Goal: Transaction & Acquisition: Purchase product/service

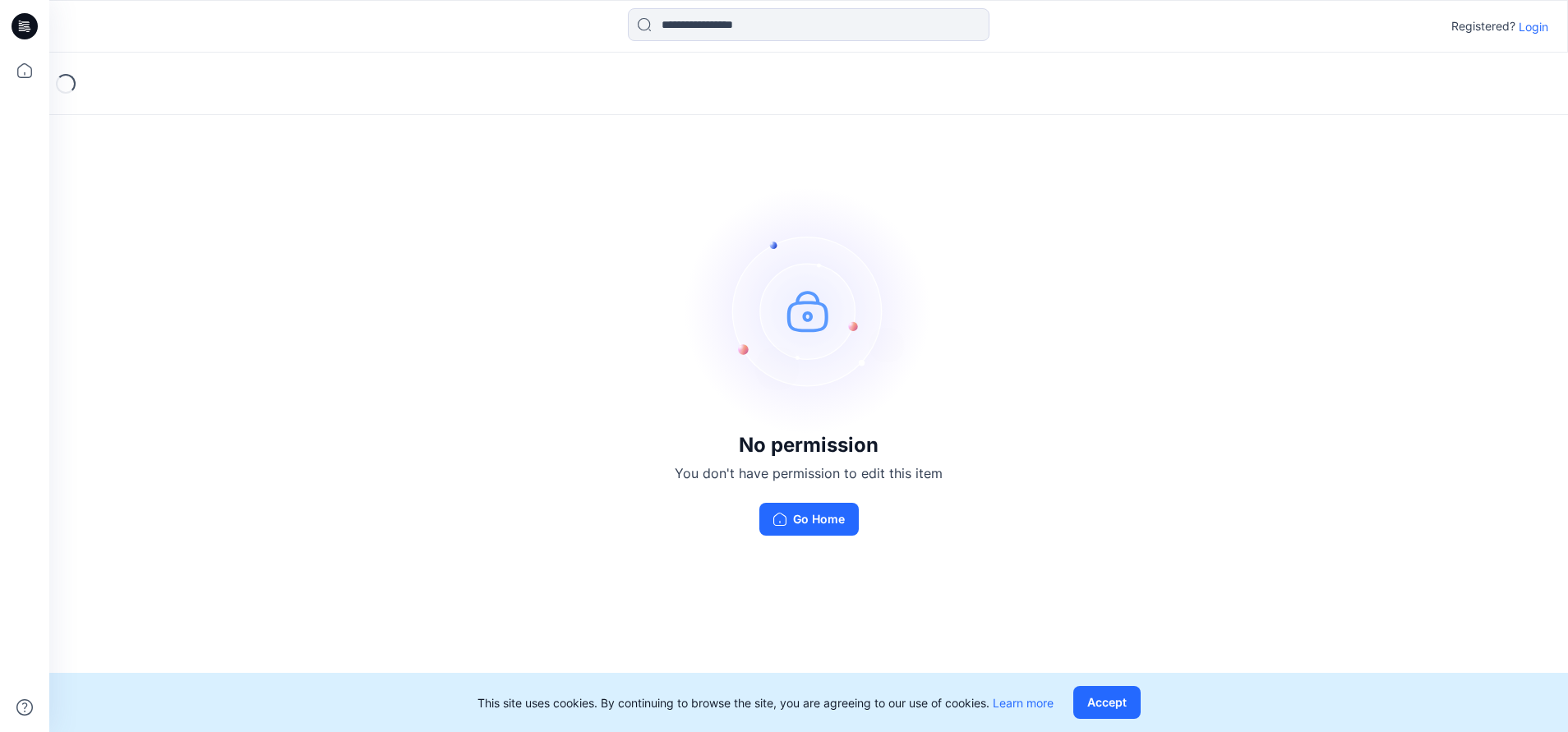
click at [834, 521] on button "Go Home" at bounding box center [809, 519] width 99 height 33
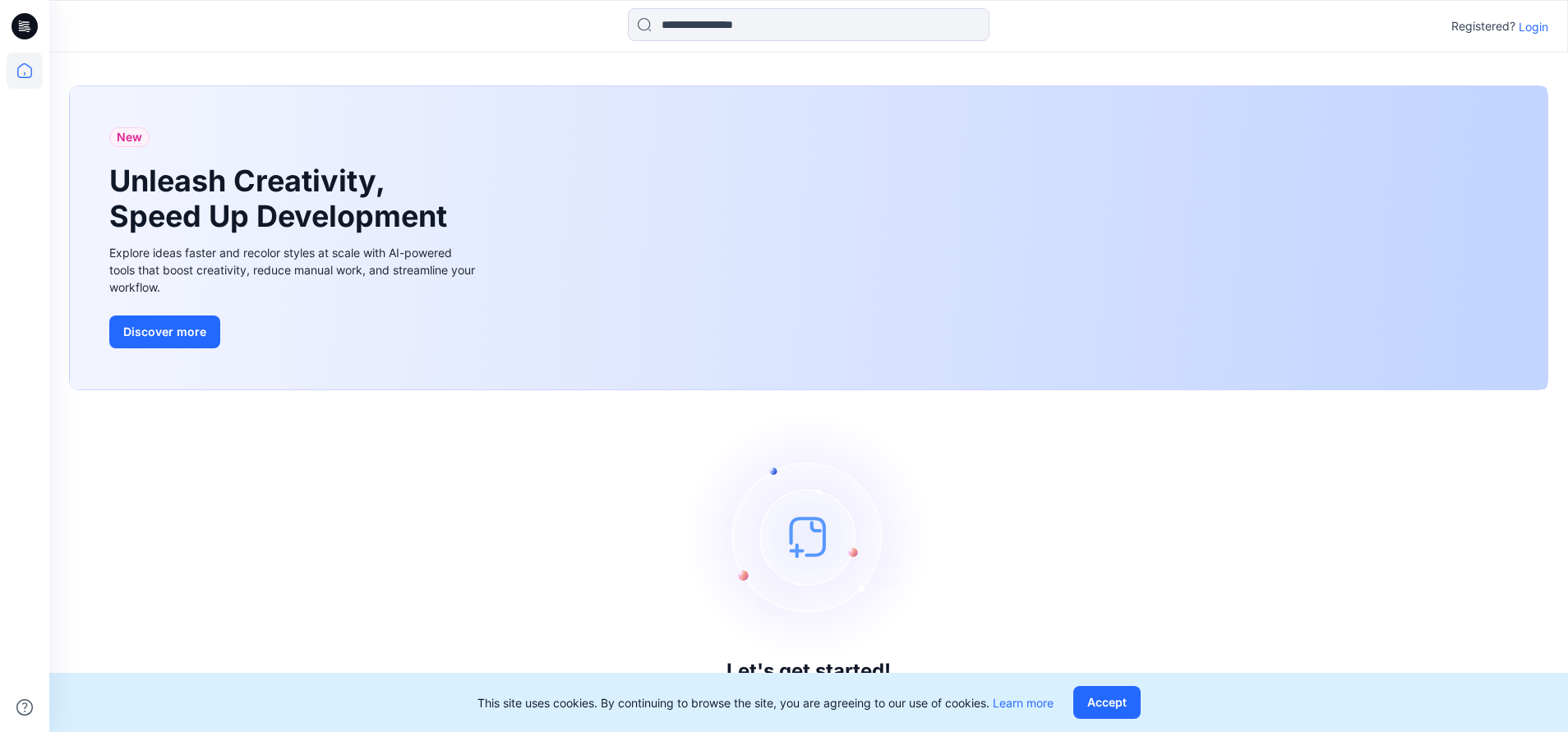
click at [1544, 28] on p "Login" at bounding box center [1534, 27] width 30 height 17
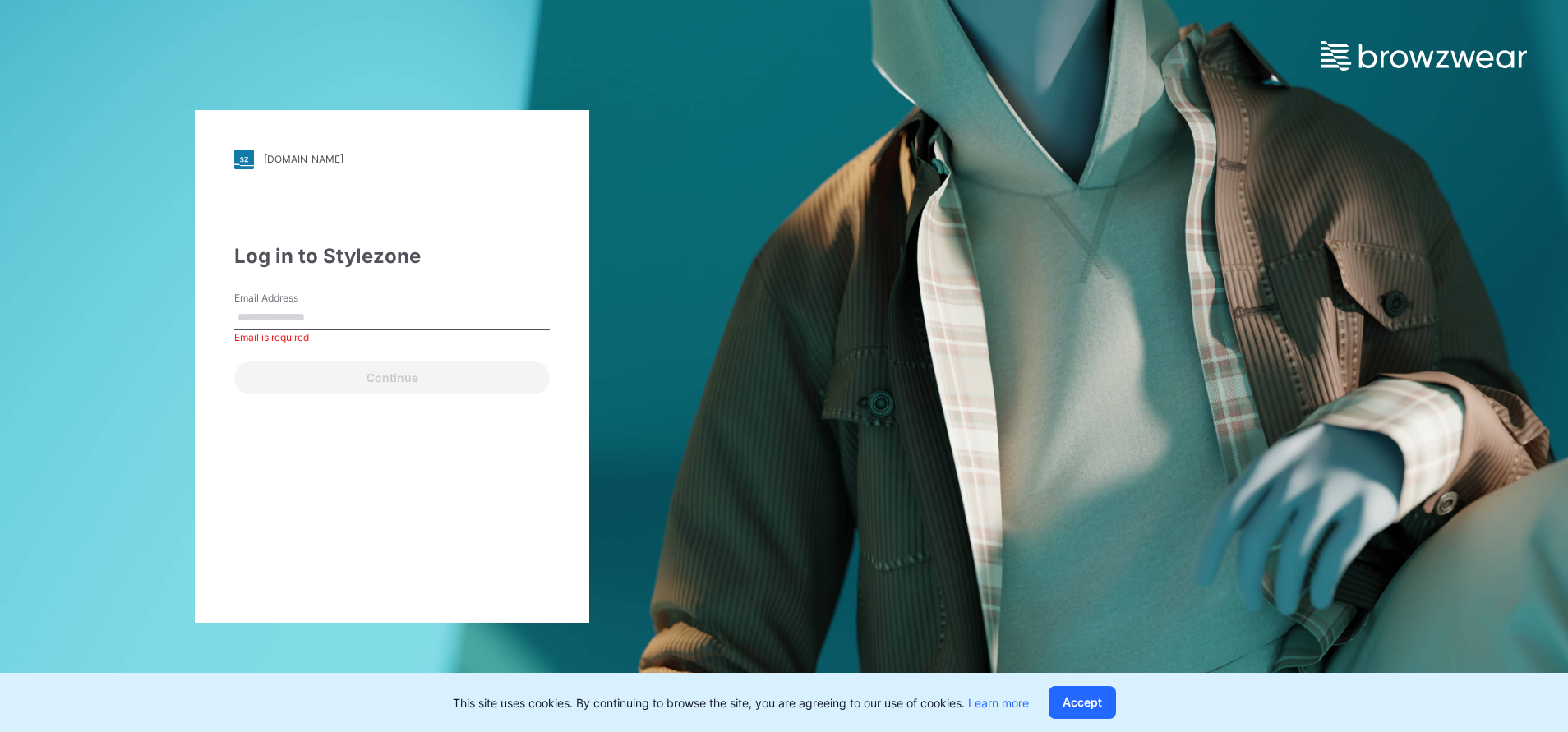
click at [277, 324] on input "Email Address" at bounding box center [392, 318] width 316 height 24
type input "**********"
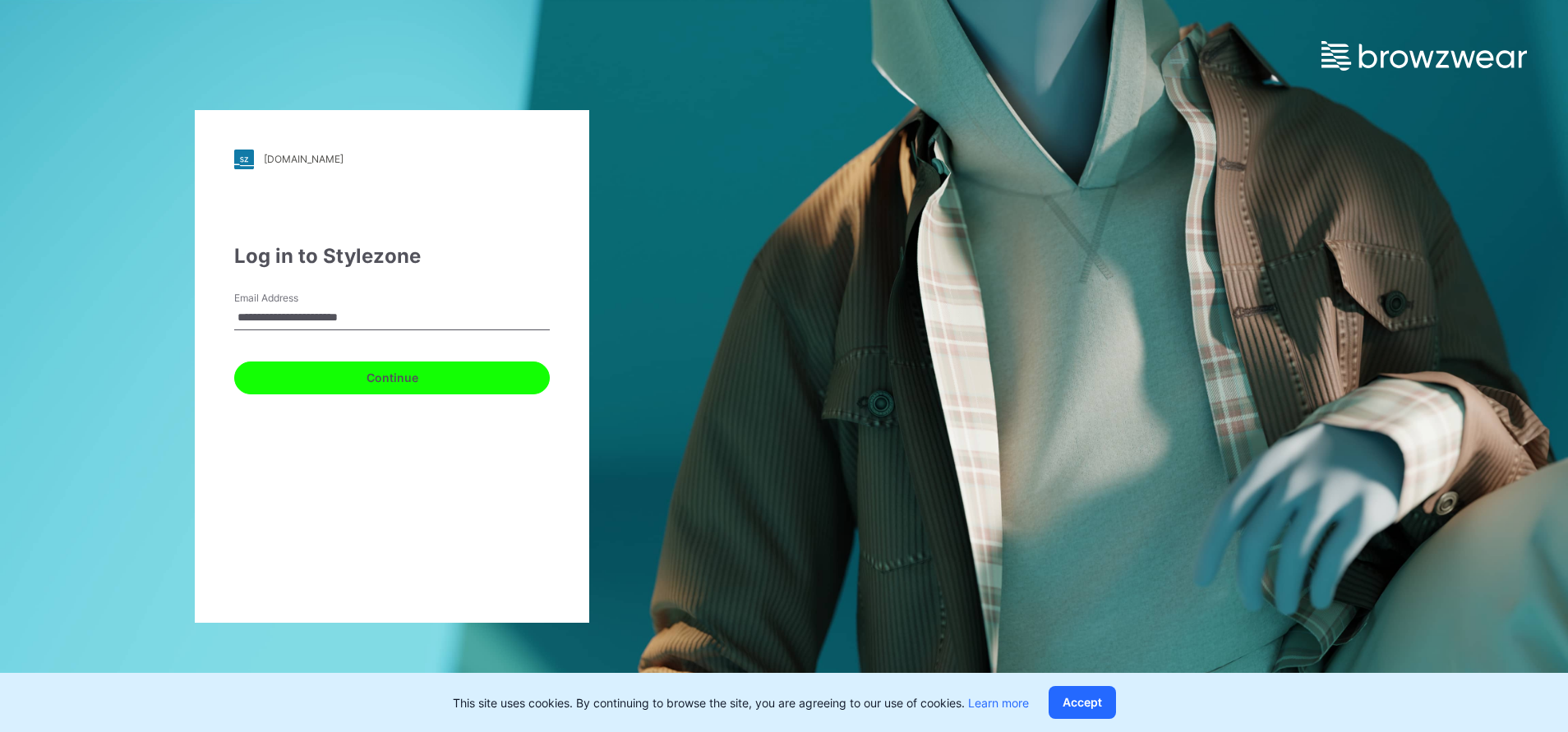
click at [326, 387] on button "Continue" at bounding box center [392, 378] width 316 height 33
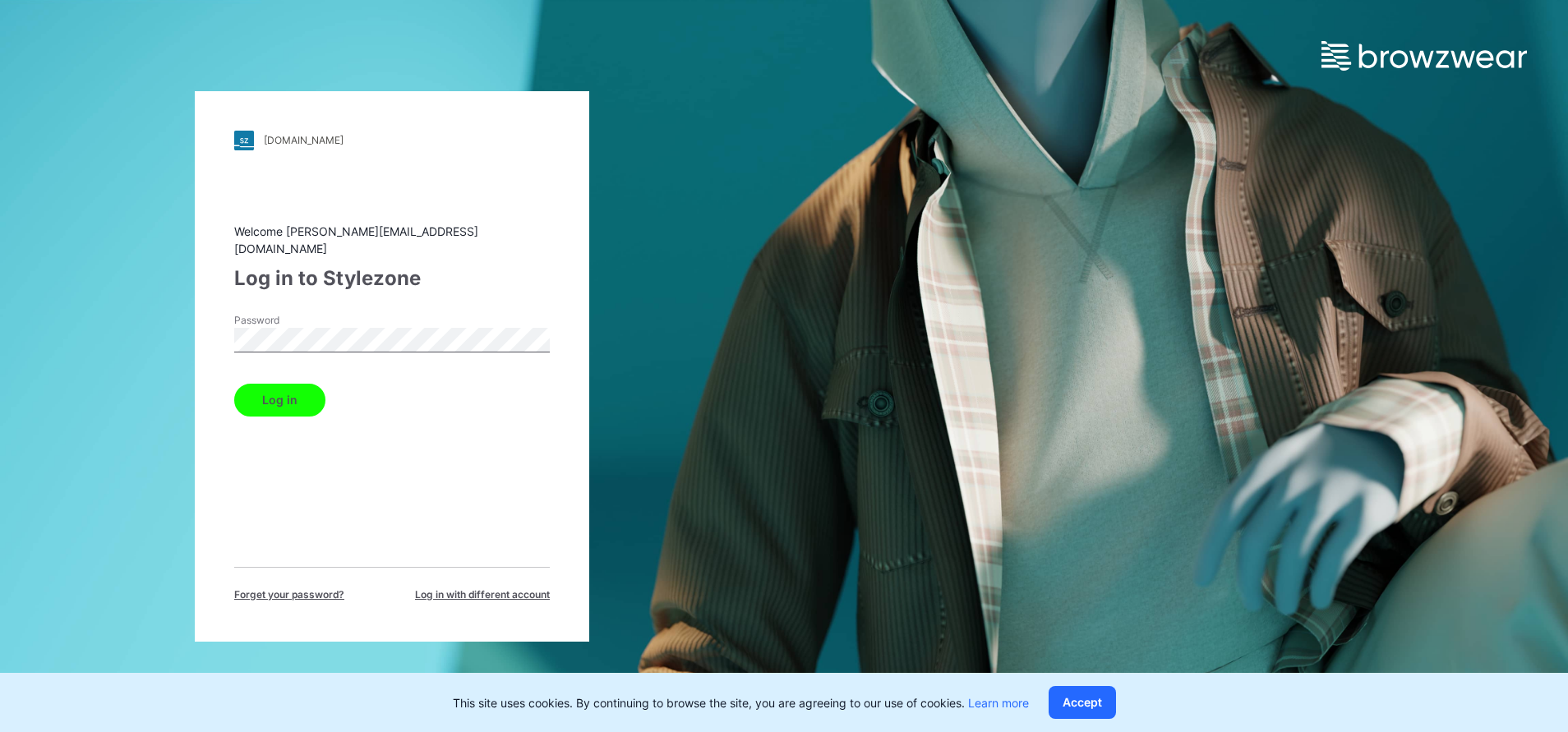
click at [318, 400] on button "Log in" at bounding box center [279, 400] width 92 height 33
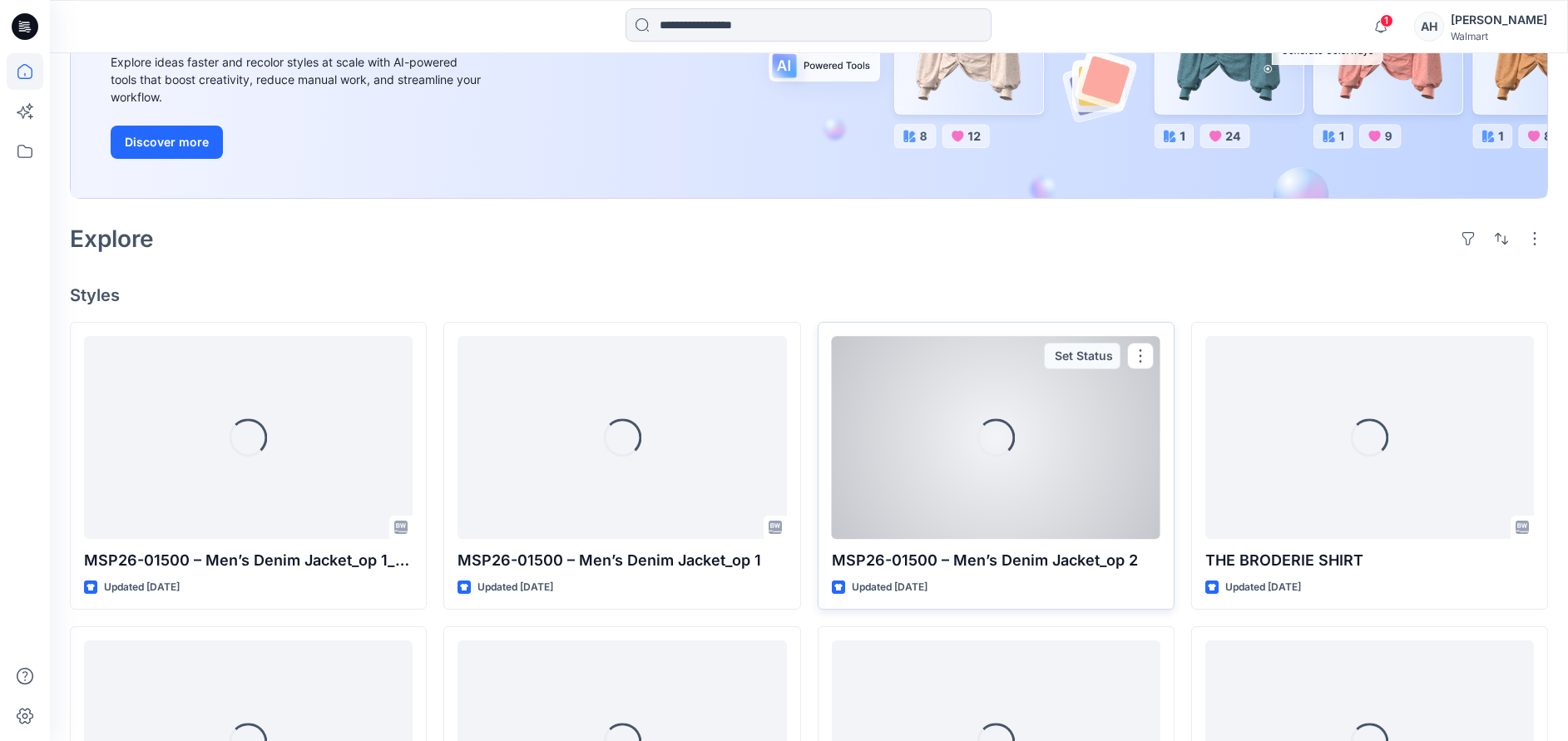
scroll to position [499, 0]
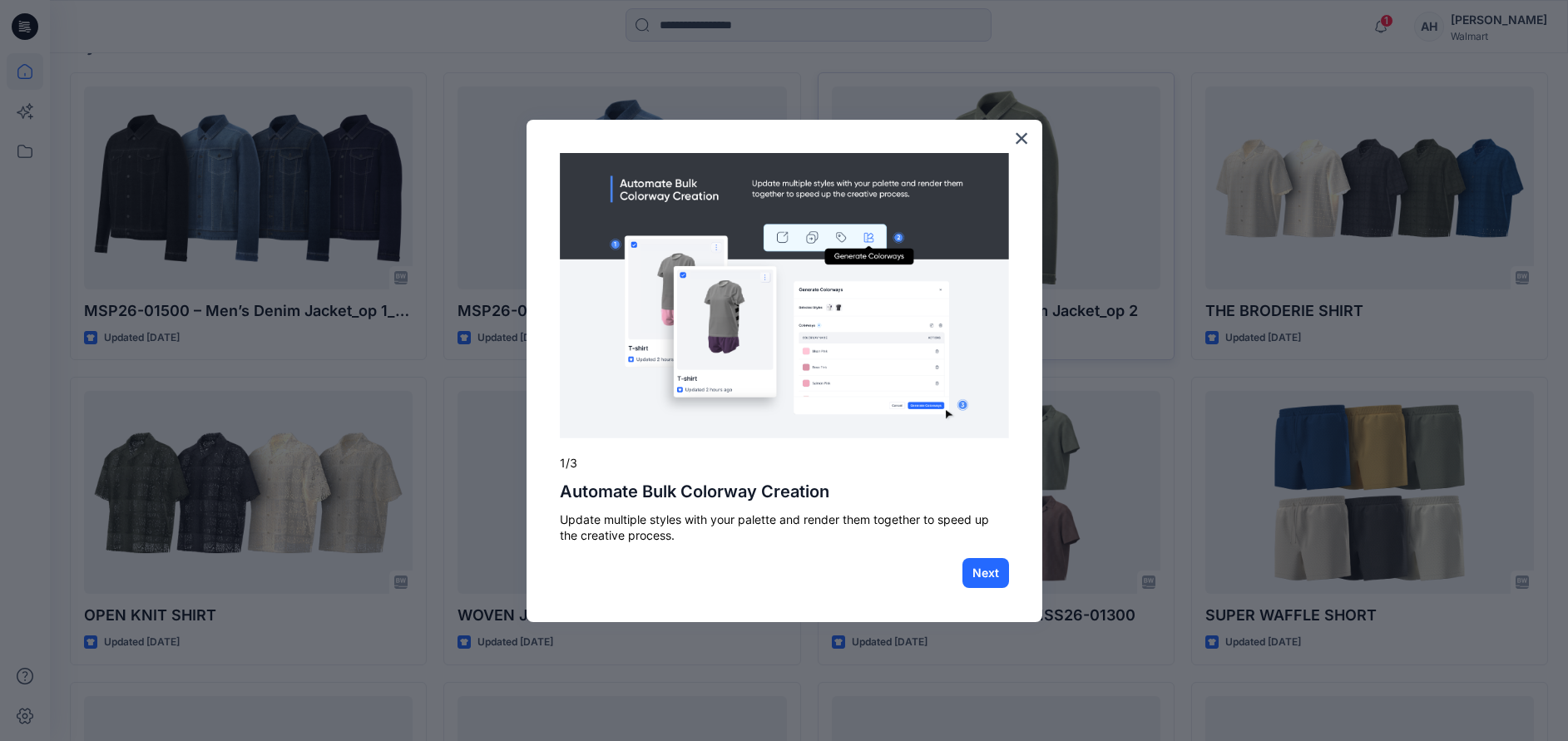
click at [1017, 122] on div "× 1/3 Automate Bulk Colorway Creation Update multiple styles with your palette …" at bounding box center [784, 371] width 516 height 503
click at [1015, 135] on button "×" at bounding box center [1021, 138] width 16 height 26
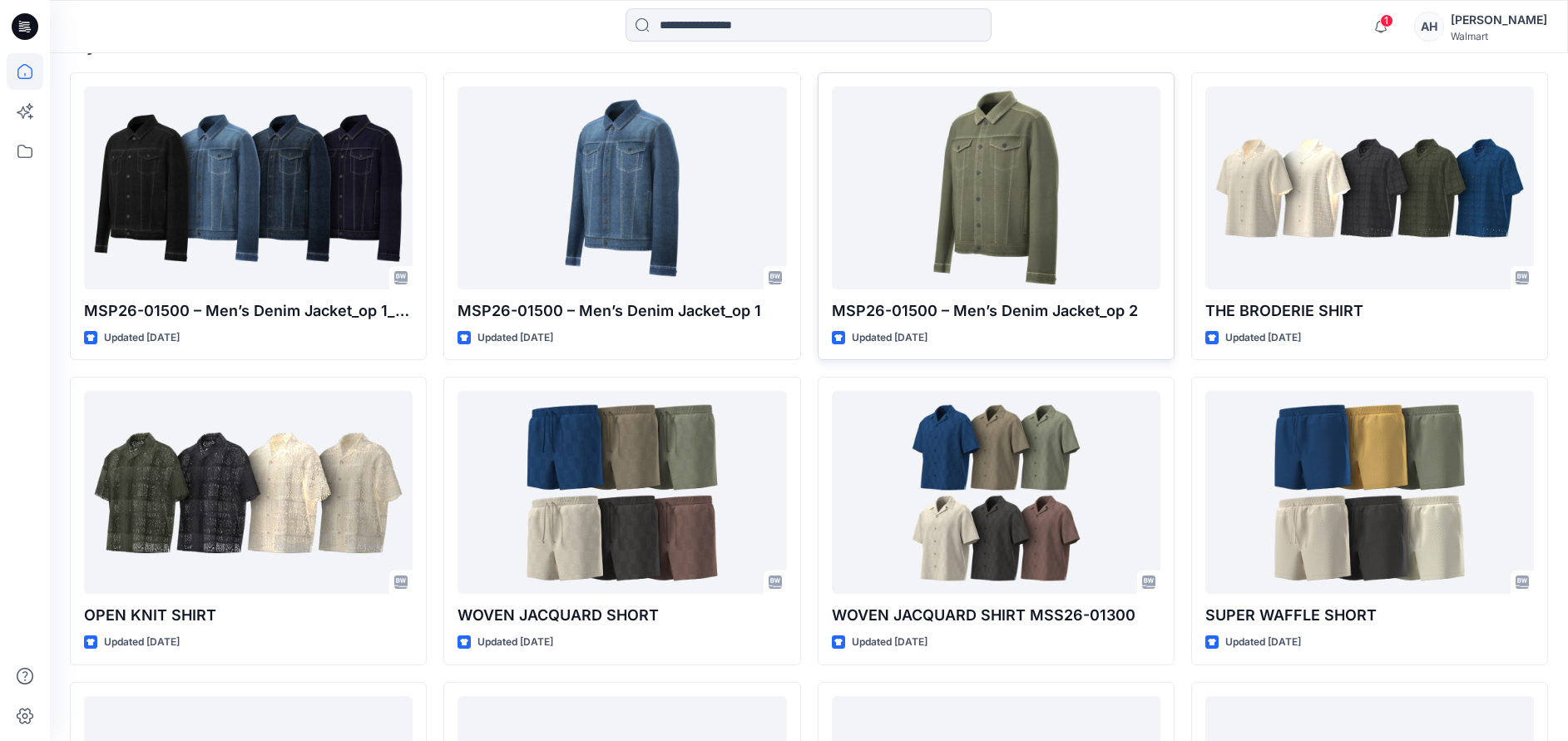
drag, startPoint x: 1503, startPoint y: 119, endPoint x: 1046, endPoint y: 303, distance: 492.7
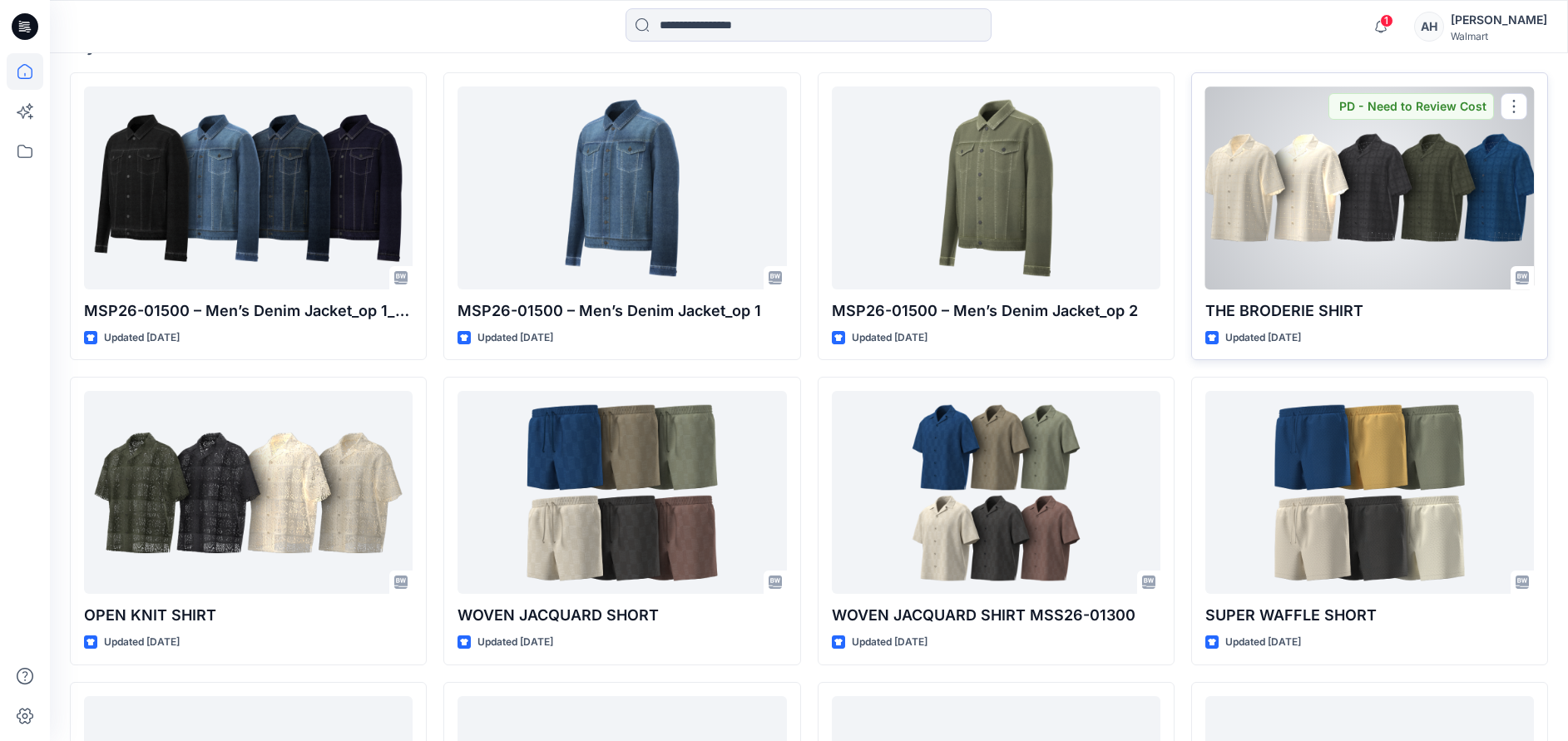
click at [1288, 315] on p "THE BRODERIE SHIRT" at bounding box center [1369, 311] width 328 height 23
click at [1303, 239] on div at bounding box center [1369, 188] width 328 height 203
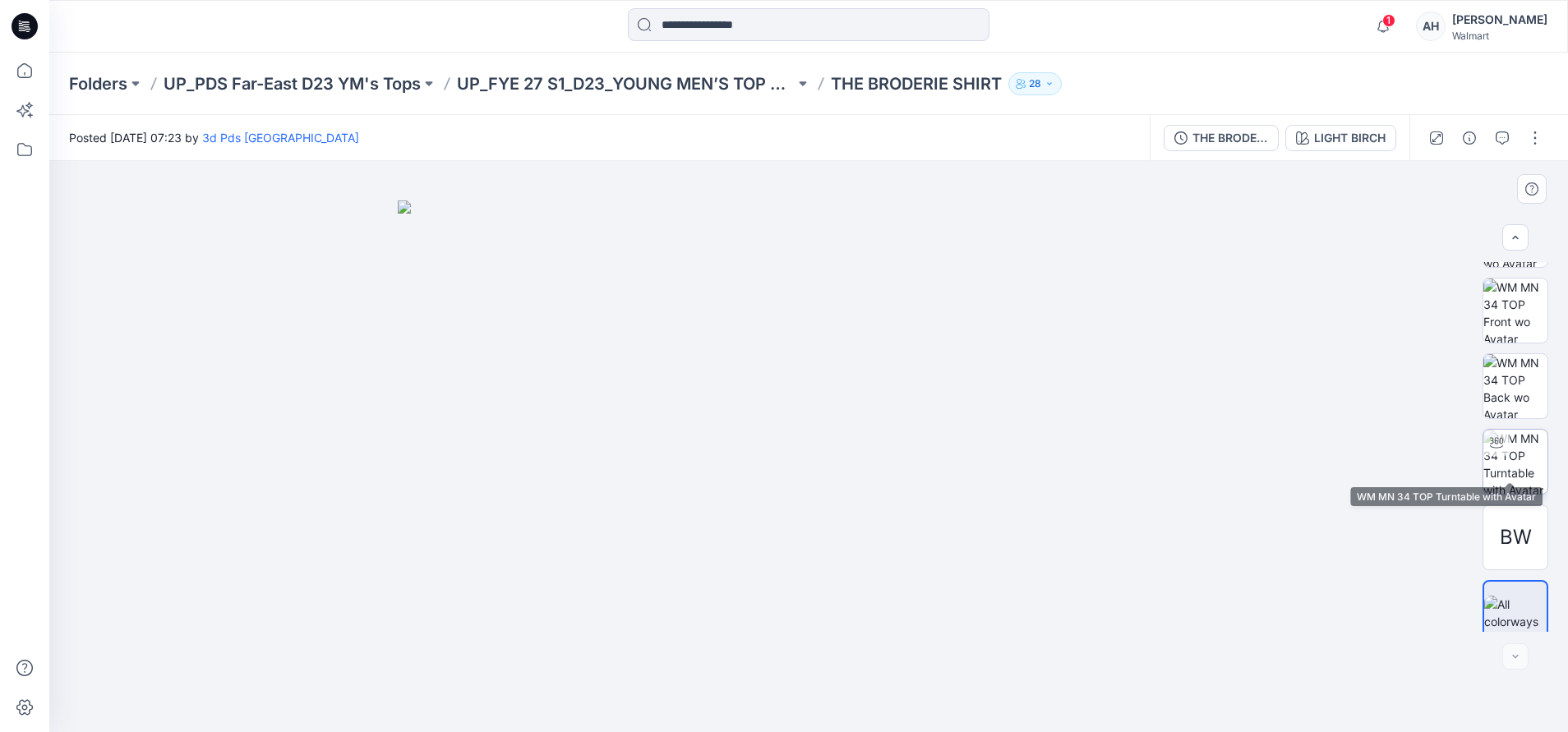
scroll to position [74, 0]
click at [822, 0] on html "1 Notifications 3d Pds Far East shared MSP26-01500 – Men’s Denim Jacket_op 1_V3…" at bounding box center [784, 366] width 1568 height 732
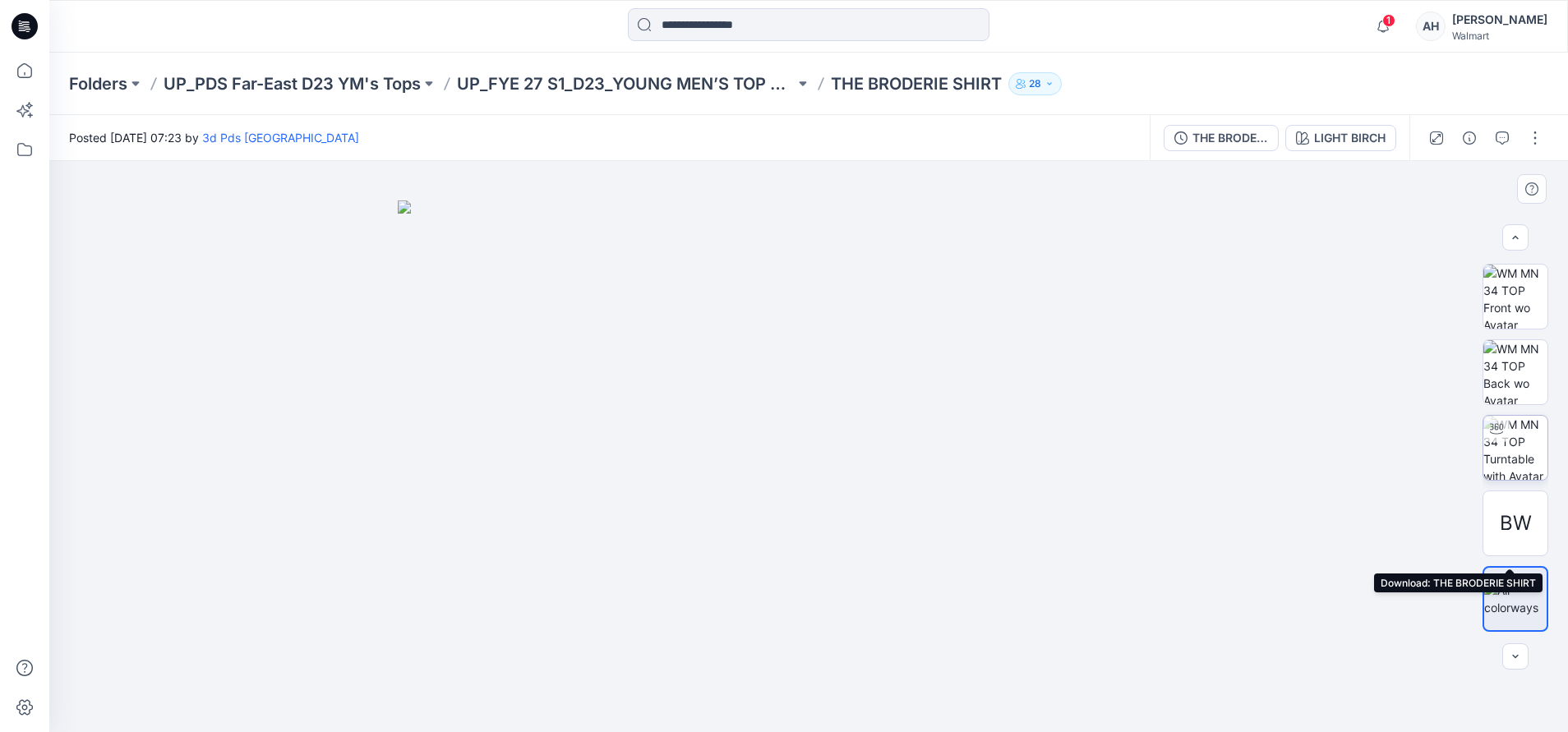
scroll to position [0, 0]
click at [1038, 83] on p "28" at bounding box center [1035, 84] width 12 height 18
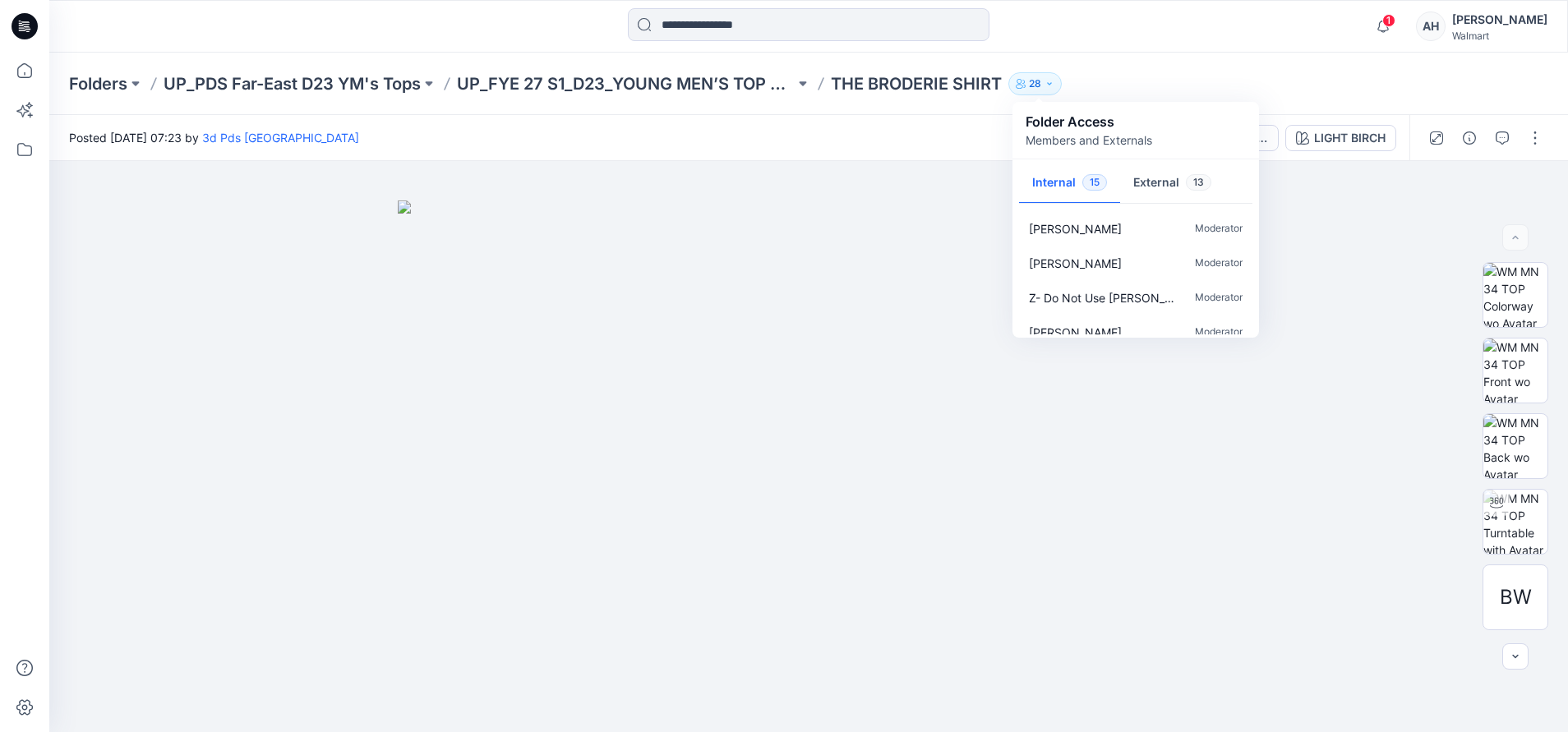
click at [1038, 83] on p "28" at bounding box center [1035, 84] width 12 height 18
